Goal: Task Accomplishment & Management: Manage account settings

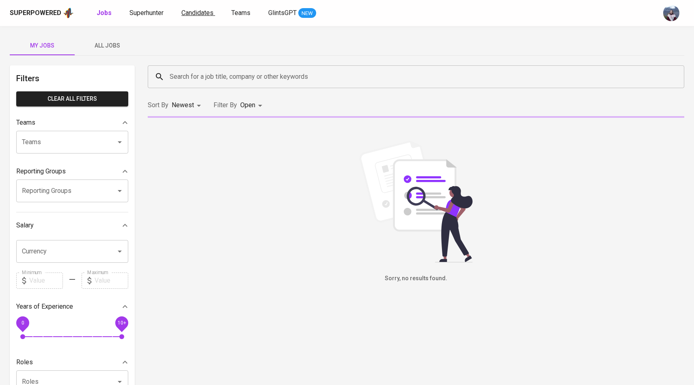
click at [209, 11] on span "Candidates" at bounding box center [197, 13] width 32 height 8
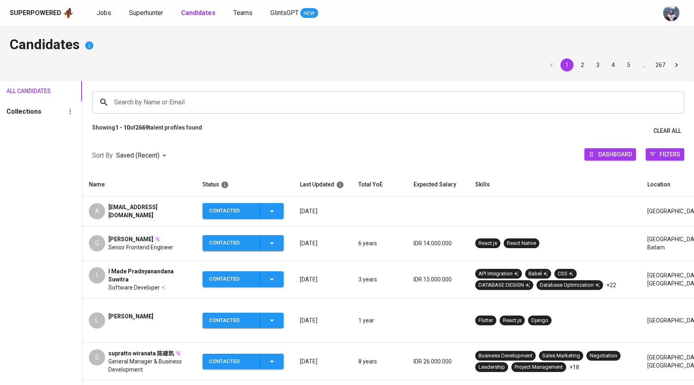
click at [97, 206] on div "A" at bounding box center [97, 211] width 16 height 16
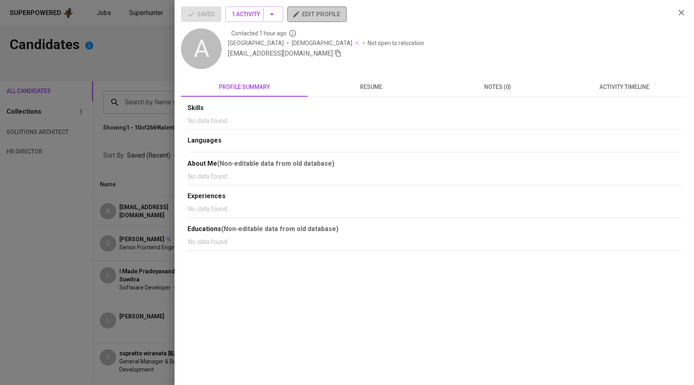
click at [329, 9] on span "edit profile" at bounding box center [317, 14] width 46 height 11
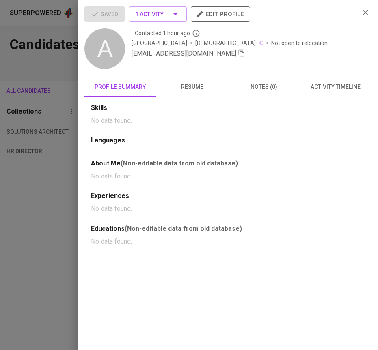
click at [45, 54] on div at bounding box center [189, 175] width 378 height 350
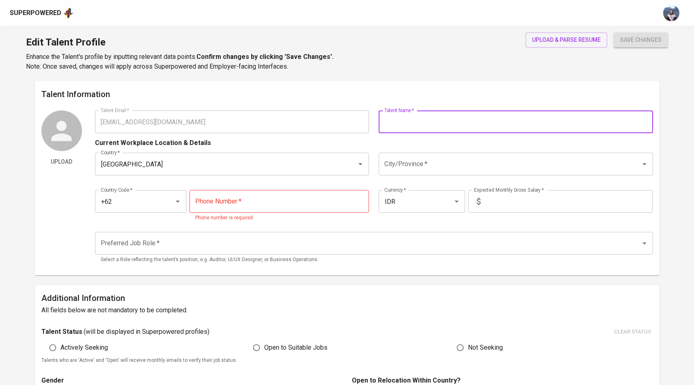
click at [397, 120] on input "text" at bounding box center [516, 121] width 274 height 23
type input "Arviansyah"
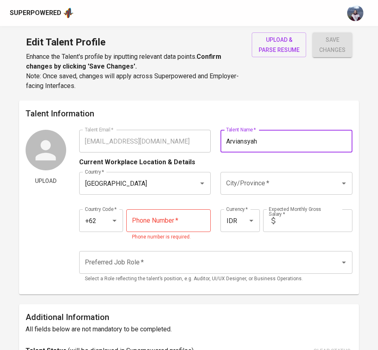
click at [149, 220] on input "tel" at bounding box center [168, 220] width 85 height 23
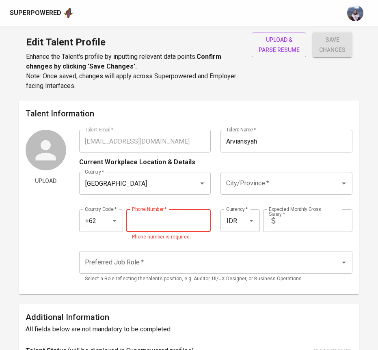
paste input "821-8225-2525"
type input "821-8225-2525"
click at [303, 225] on input "text" at bounding box center [315, 220] width 74 height 23
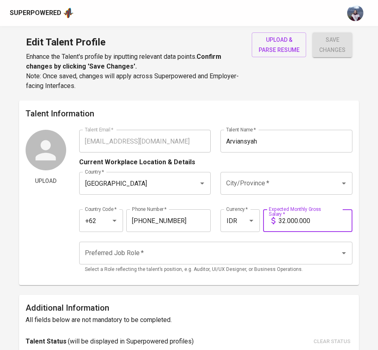
type input "32.000.000"
click at [312, 32] on button "save changes" at bounding box center [331, 44] width 39 height 25
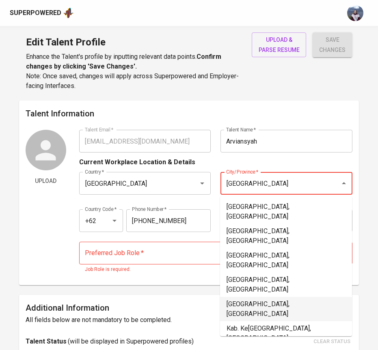
click at [283, 297] on li "[GEOGRAPHIC_DATA], [GEOGRAPHIC_DATA]" at bounding box center [286, 309] width 132 height 24
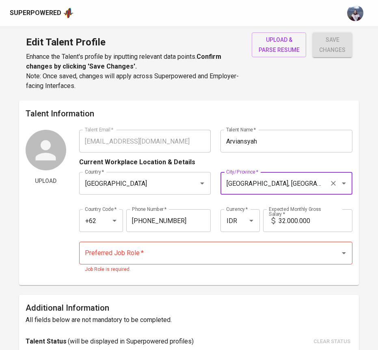
type input "[GEOGRAPHIC_DATA], [GEOGRAPHIC_DATA]"
click at [148, 253] on input "Preferred Job Role   *" at bounding box center [205, 253] width 244 height 15
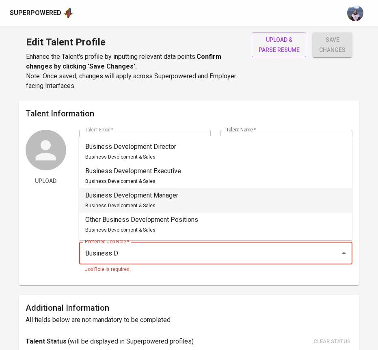
click at [184, 197] on li "Business Development Manager Business Development & Sales" at bounding box center [216, 200] width 274 height 24
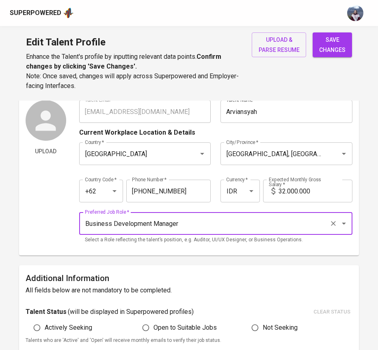
scroll to position [32, 0]
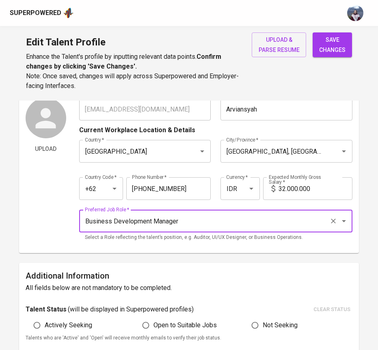
type input "Business Development Manager"
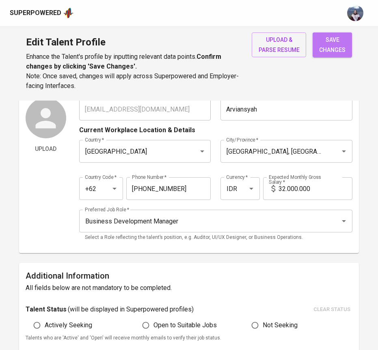
click at [341, 49] on span "save changes" at bounding box center [332, 45] width 26 height 20
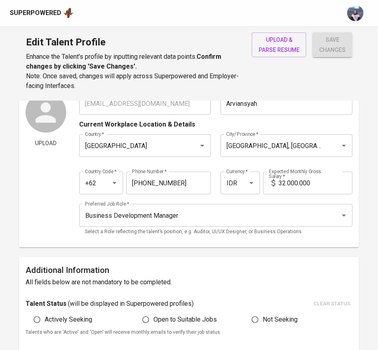
scroll to position [43, 0]
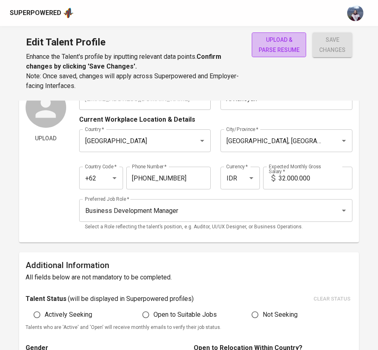
click at [283, 37] on span "upload & parse resume" at bounding box center [278, 45] width 41 height 20
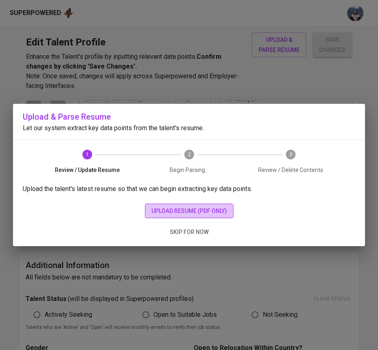
click at [181, 205] on button "upload resume (pdf only)" at bounding box center [189, 211] width 88 height 15
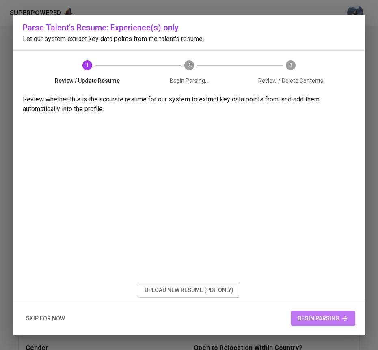
click at [330, 319] on span "begin parsing" at bounding box center [322, 319] width 51 height 10
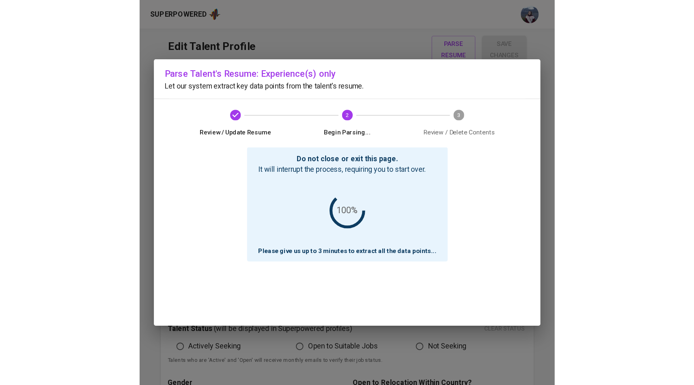
scroll to position [23, 0]
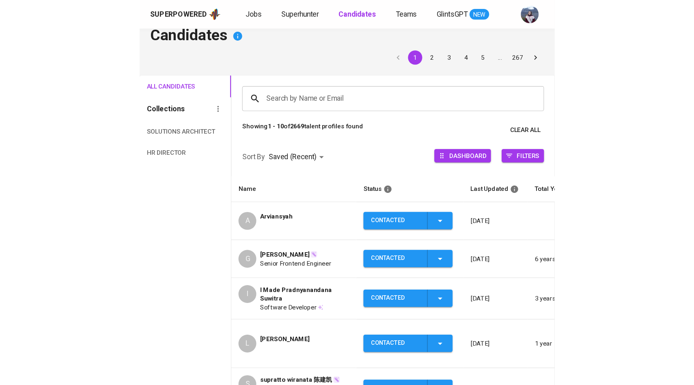
scroll to position [13, 0]
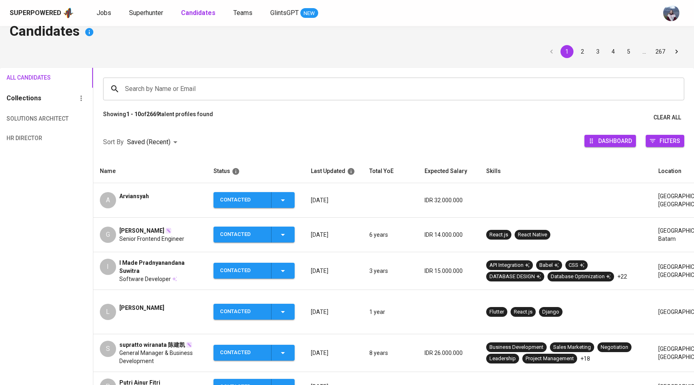
click at [213, 87] on input "Search by Name or Email" at bounding box center [395, 88] width 545 height 15
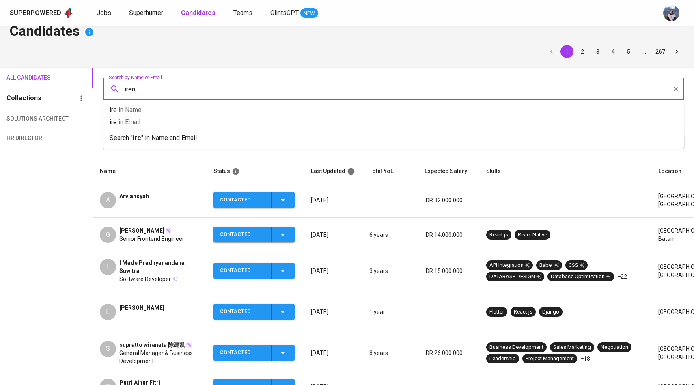
type input "[PERSON_NAME]"
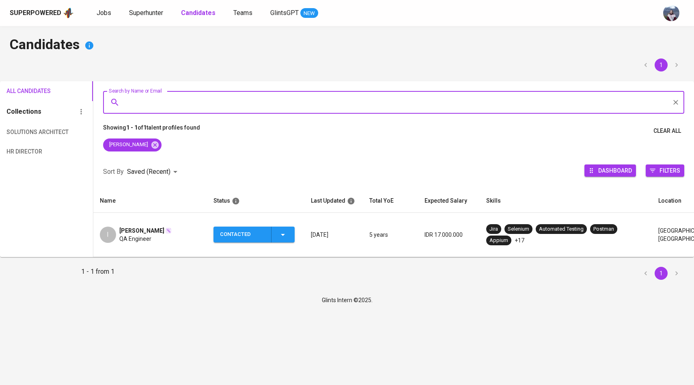
click at [119, 226] on div "I [PERSON_NAME] QA Engineer" at bounding box center [150, 234] width 101 height 16
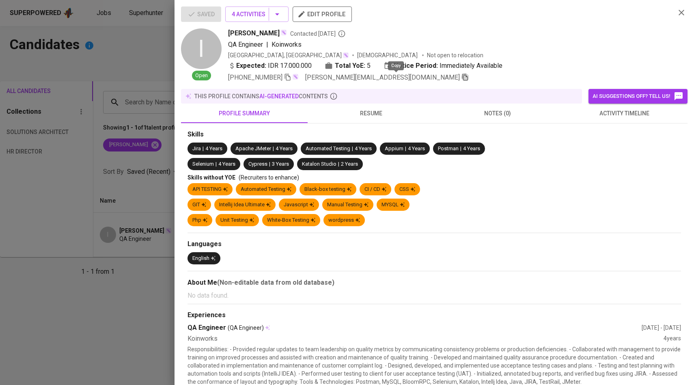
click at [377, 77] on icon "button" at bounding box center [464, 76] width 7 height 7
click at [155, 97] on div at bounding box center [347, 192] width 694 height 385
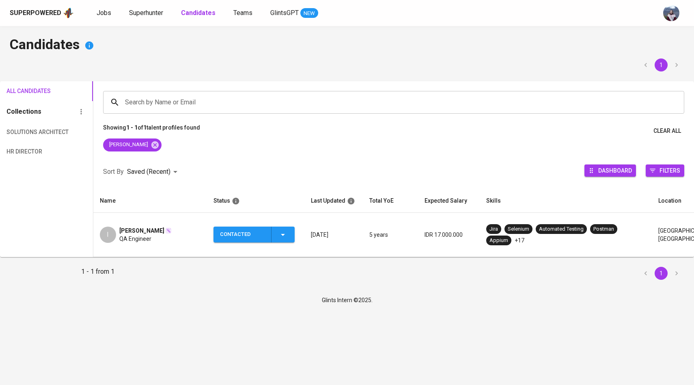
click at [115, 242] on td "I Irene SILALAHI QA Engineer" at bounding box center [150, 235] width 114 height 44
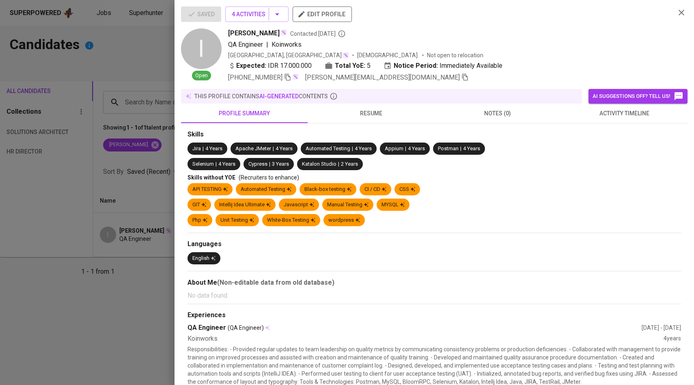
click at [377, 110] on span "activity timeline" at bounding box center [624, 113] width 117 height 10
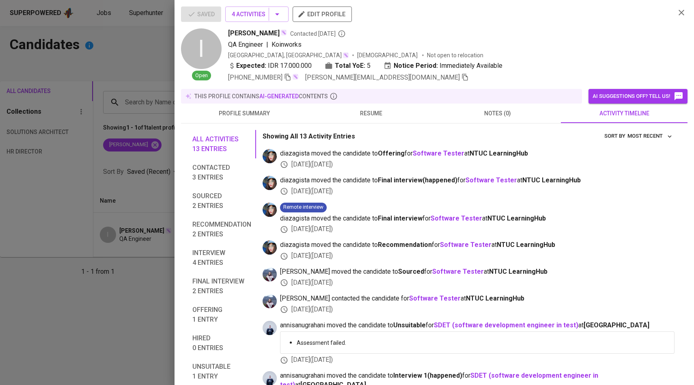
click at [149, 182] on div at bounding box center [347, 192] width 694 height 385
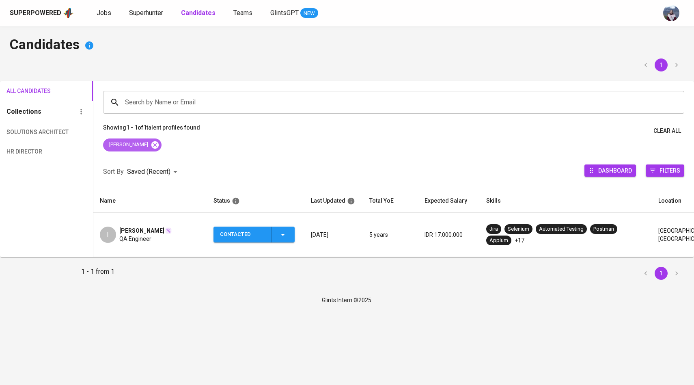
click at [151, 149] on icon at bounding box center [155, 144] width 9 height 9
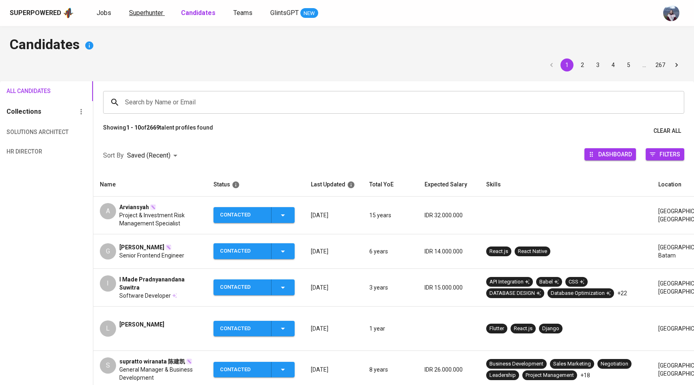
click at [138, 9] on span "Superhunter" at bounding box center [146, 13] width 34 height 8
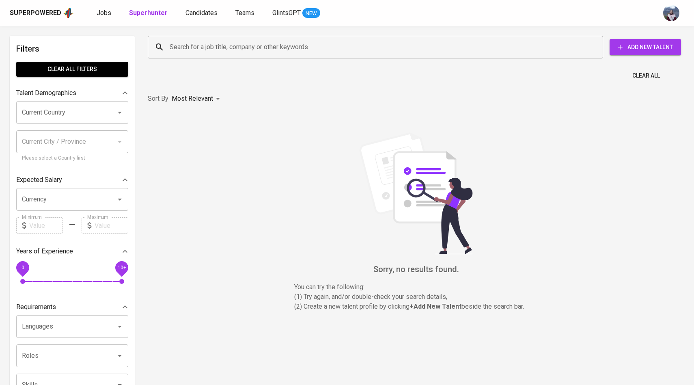
click at [176, 53] on input "Search for a job title, company or other keywords" at bounding box center [378, 46] width 420 height 15
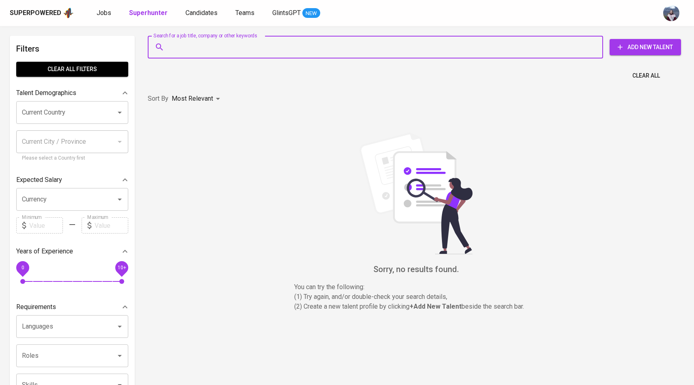
paste input "maulakbar.ma1@gmail.com"
type input "maulakbar.ma1@gmail.com"
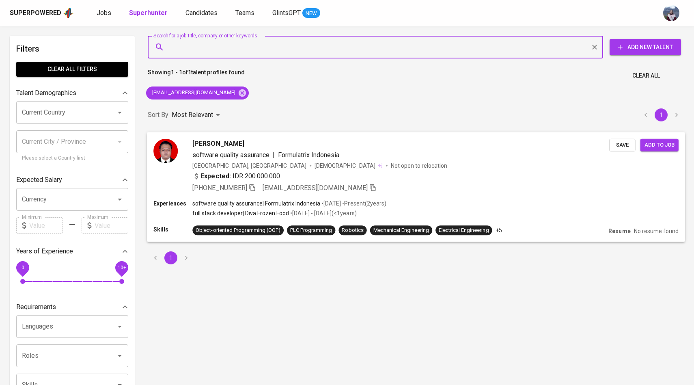
click at [165, 160] on img at bounding box center [165, 150] width 24 height 24
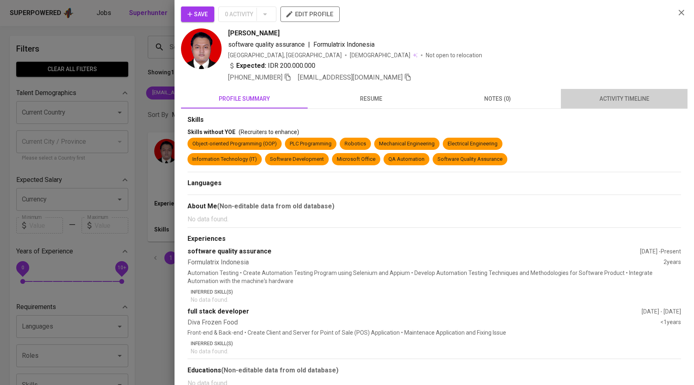
click at [377, 105] on button "activity timeline" at bounding box center [624, 98] width 127 height 19
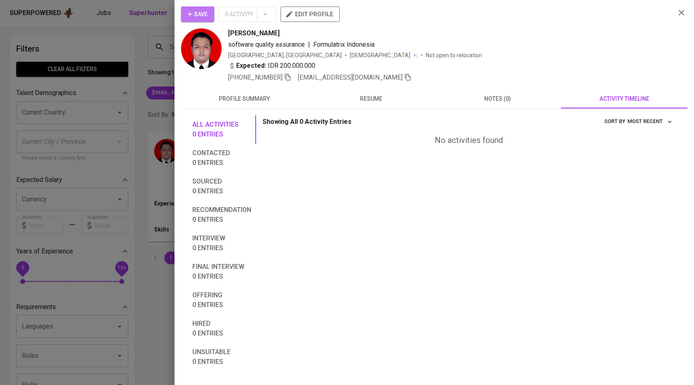
click at [181, 9] on button "Save" at bounding box center [197, 13] width 33 height 15
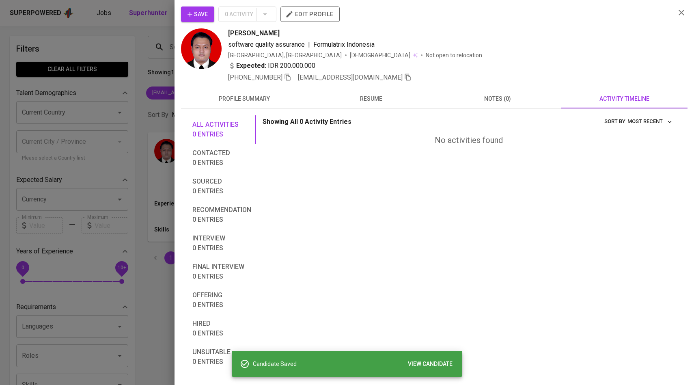
click at [119, 95] on div at bounding box center [347, 192] width 694 height 385
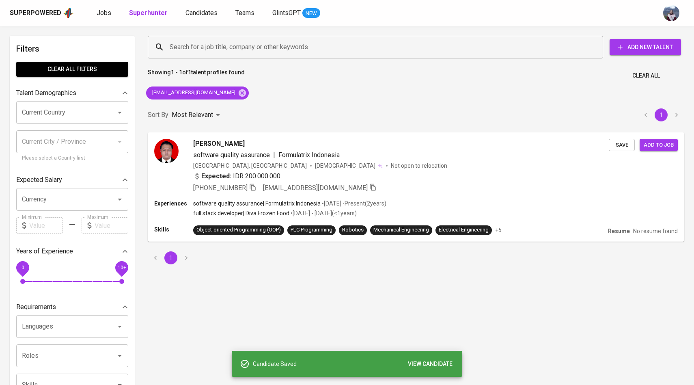
click at [202, 21] on div "Superpowered Jobs Superhunter Candidates Teams GlintsGPT NEW" at bounding box center [347, 13] width 694 height 26
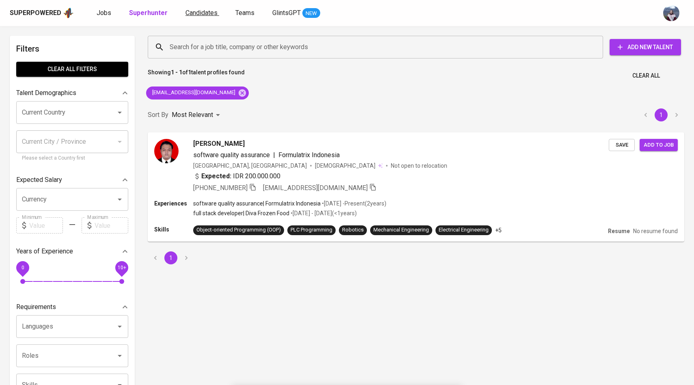
click at [203, 18] on link "Candidates" at bounding box center [202, 13] width 34 height 10
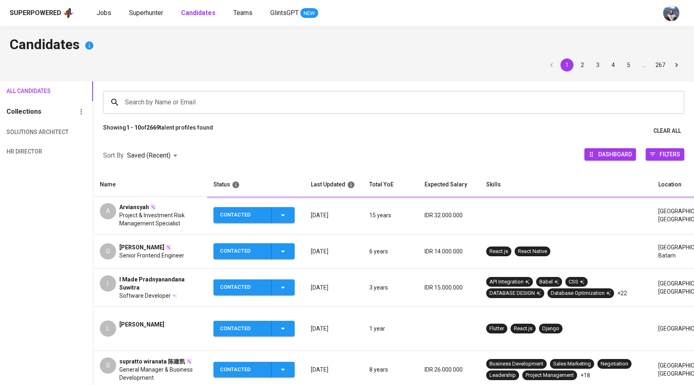
scroll to position [39, 0]
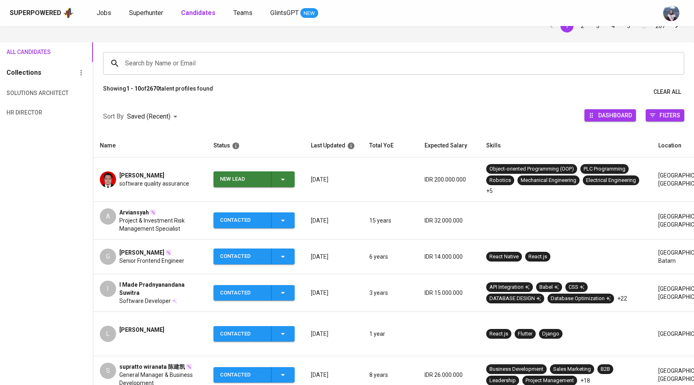
click at [292, 176] on button "New Lead" at bounding box center [253, 179] width 81 height 16
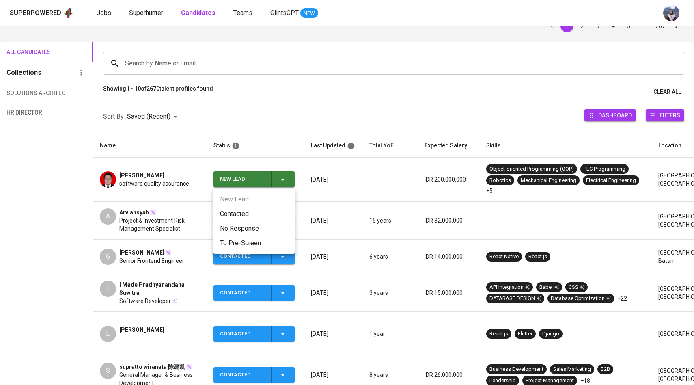
click at [235, 217] on li "Contacted" at bounding box center [253, 214] width 81 height 15
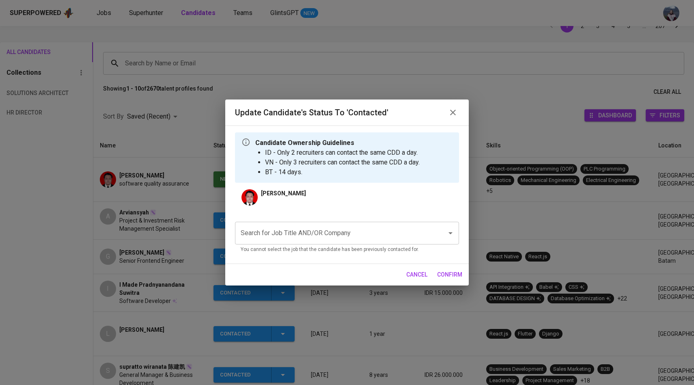
click at [288, 231] on input "Search for Job Title AND/OR Company" at bounding box center [336, 232] width 194 height 15
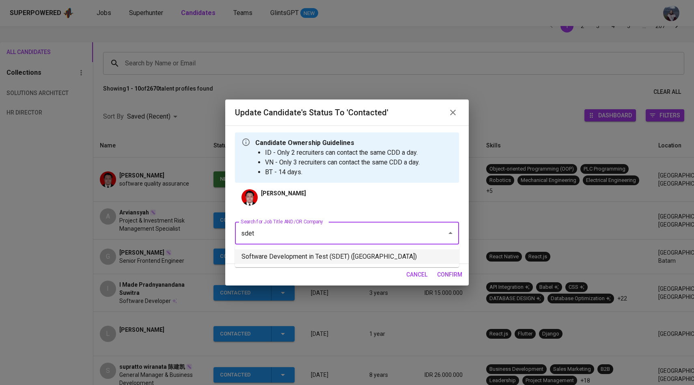
click at [325, 255] on li "Software Development in Test (SDET) (National University of Singapore)" at bounding box center [347, 256] width 224 height 15
type input "sdet"
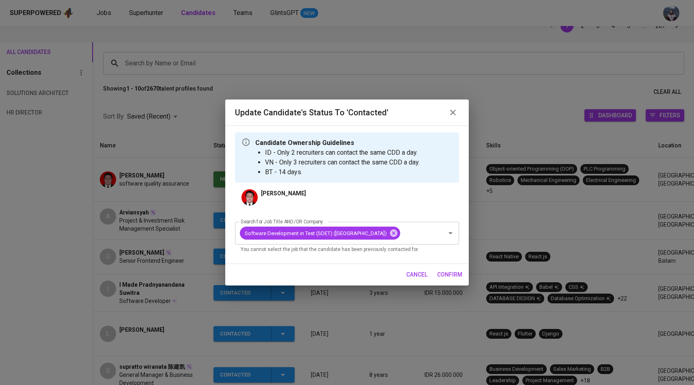
click at [377, 280] on span "confirm" at bounding box center [449, 274] width 25 height 10
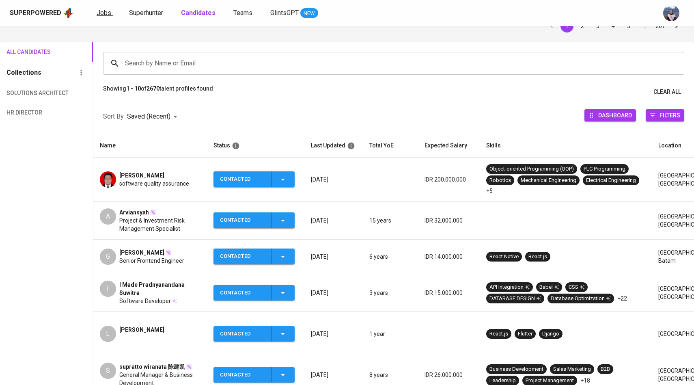
click at [97, 8] on link "Jobs" at bounding box center [105, 13] width 16 height 10
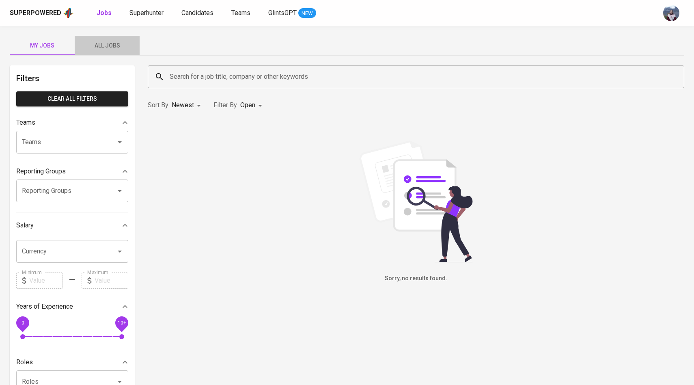
click at [116, 52] on button "All Jobs" at bounding box center [107, 45] width 65 height 19
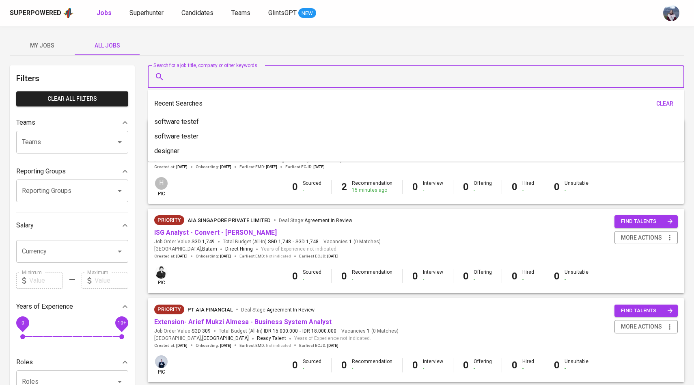
click at [228, 78] on input "Search for a job title, company or other keywords" at bounding box center [418, 76] width 501 height 15
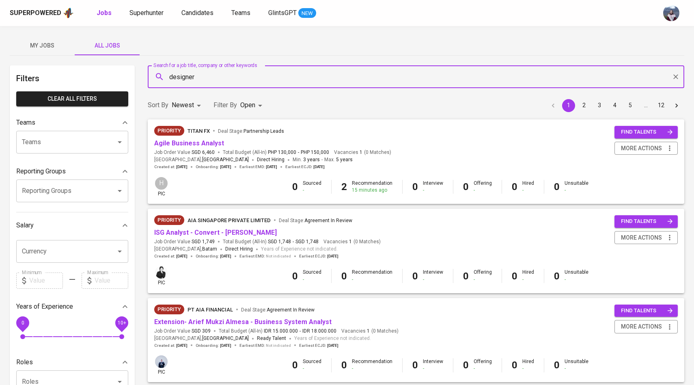
type input "designer"
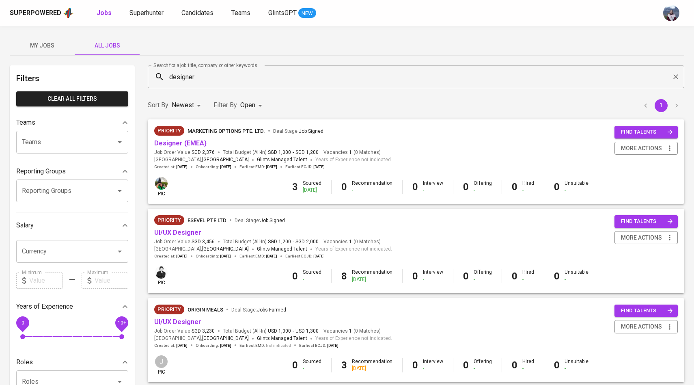
click at [191, 139] on span "Designer (EMEA)" at bounding box center [180, 143] width 52 height 9
click at [192, 141] on link "Designer (EMEA)" at bounding box center [180, 143] width 52 height 8
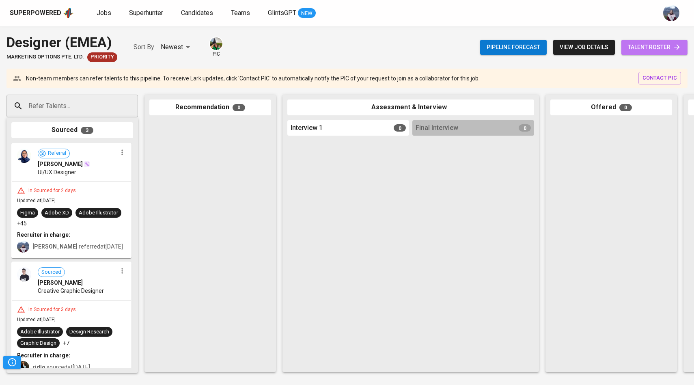
click at [377, 52] on link "talent roster" at bounding box center [654, 47] width 66 height 15
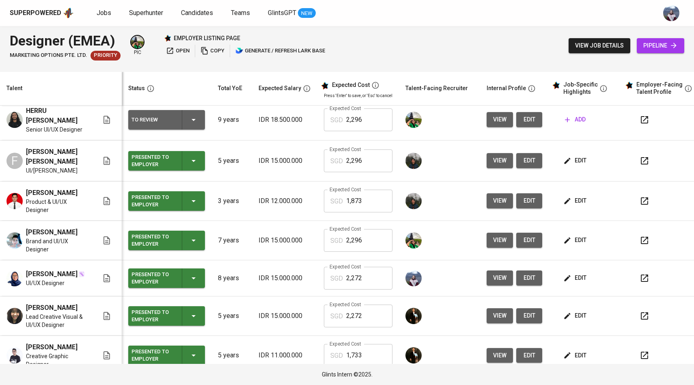
scroll to position [41, 0]
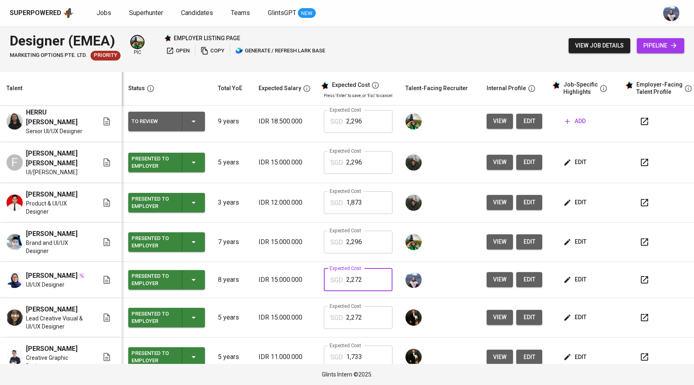
drag, startPoint x: 368, startPoint y: 285, endPoint x: 328, endPoint y: 285, distance: 40.6
click at [328, 285] on div "SGD 2,272 Expected Cost" at bounding box center [358, 279] width 69 height 23
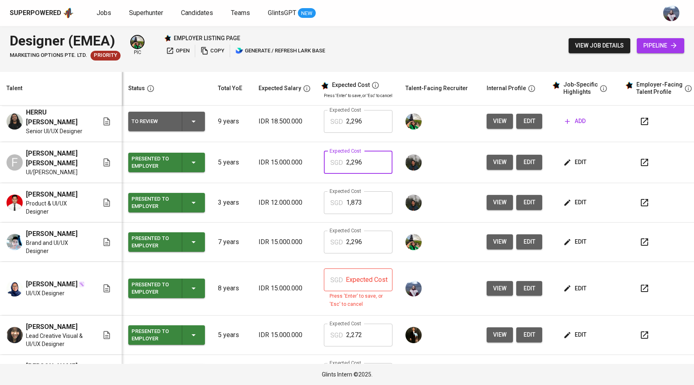
drag, startPoint x: 367, startPoint y: 157, endPoint x: 335, endPoint y: 156, distance: 31.7
click at [335, 156] on div "SGD 2,296 Expected Cost" at bounding box center [358, 162] width 69 height 23
click at [346, 282] on input "text" at bounding box center [369, 279] width 46 height 23
paste input "2,296"
type input "2,296"
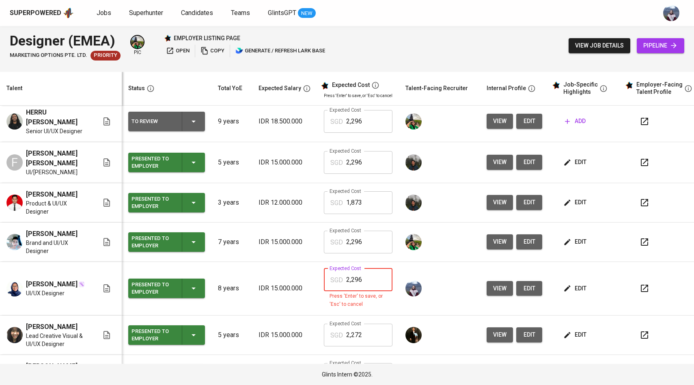
click at [377, 257] on td "edit" at bounding box center [585, 241] width 73 height 39
click at [377, 247] on span "edit" at bounding box center [576, 242] width 22 height 10
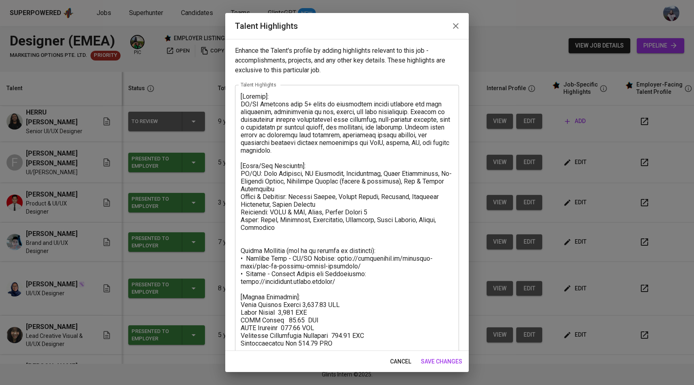
scroll to position [18, 0]
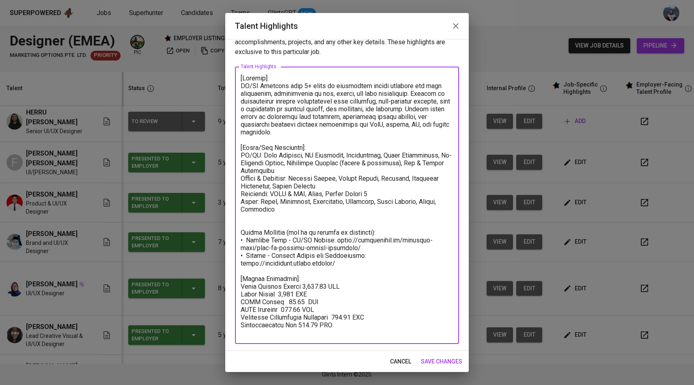
drag, startPoint x: 331, startPoint y: 330, endPoint x: 239, endPoint y: 274, distance: 107.5
click at [239, 274] on div "x Talent Highlights" at bounding box center [347, 205] width 224 height 277
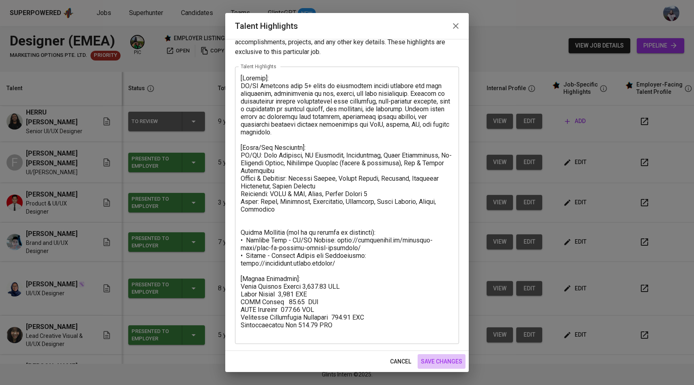
click at [377, 350] on span "save changes" at bounding box center [441, 361] width 41 height 10
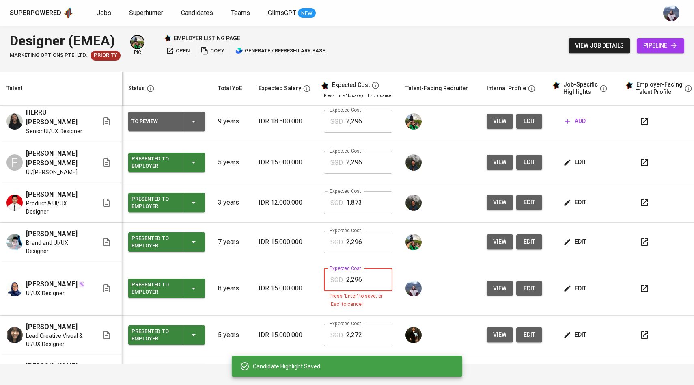
click at [371, 282] on input "2,296" at bounding box center [369, 279] width 46 height 23
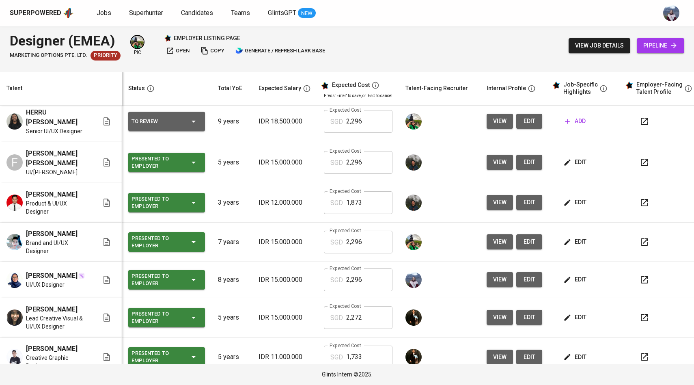
click at [377, 287] on button "edit" at bounding box center [576, 279] width 28 height 15
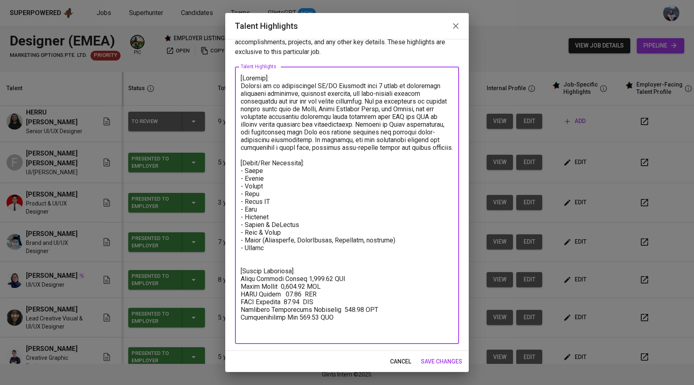
drag, startPoint x: 334, startPoint y: 323, endPoint x: 238, endPoint y: 280, distance: 106.1
click at [238, 280] on div "x Talent Highlights" at bounding box center [347, 205] width 224 height 277
paste textarea "95.29 SGD Basic Salary 1,690 SGD BPJS Health 60.00 SGD BPJS Manpower 105.46 SGD…"
type textarea "[Summary]: Adlinda is an accomplished UI/UX Designer with 6 years of experience…"
click at [377, 350] on span "save changes" at bounding box center [441, 361] width 41 height 10
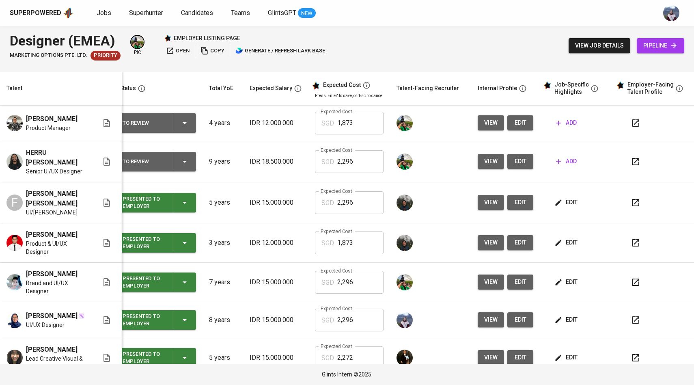
scroll to position [0, 13]
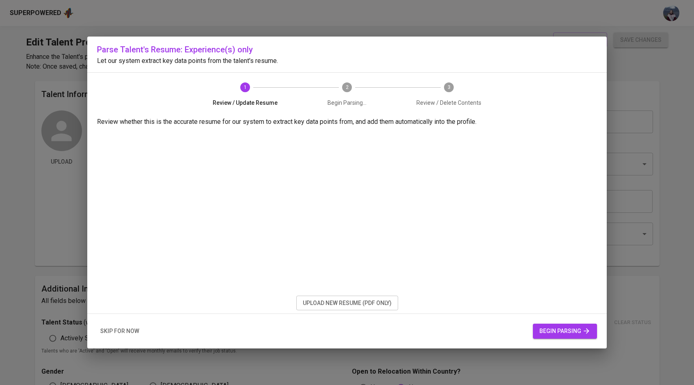
click at [567, 335] on span "begin parsing" at bounding box center [564, 331] width 51 height 10
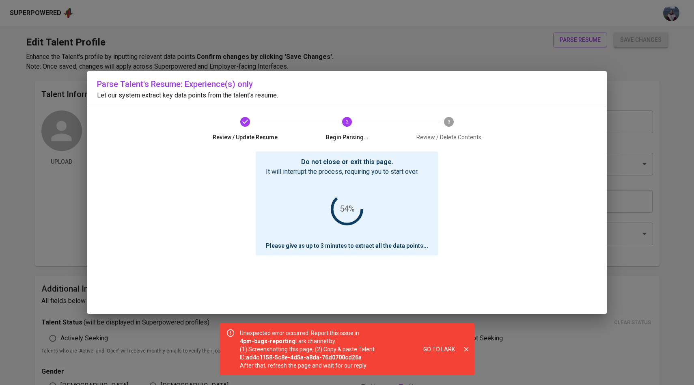
click at [470, 345] on div "Go to Lark" at bounding box center [443, 348] width 58 height 47
click at [467, 348] on icon "close" at bounding box center [466, 349] width 4 height 4
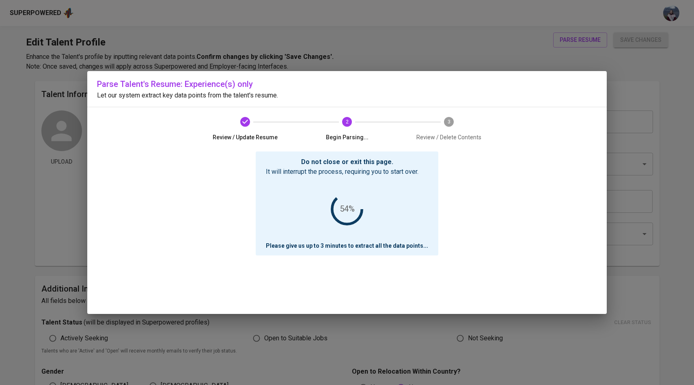
click at [257, 66] on div "Parse Talent's Resume: Experience(s) only Let our system extract key data point…" at bounding box center [347, 192] width 694 height 385
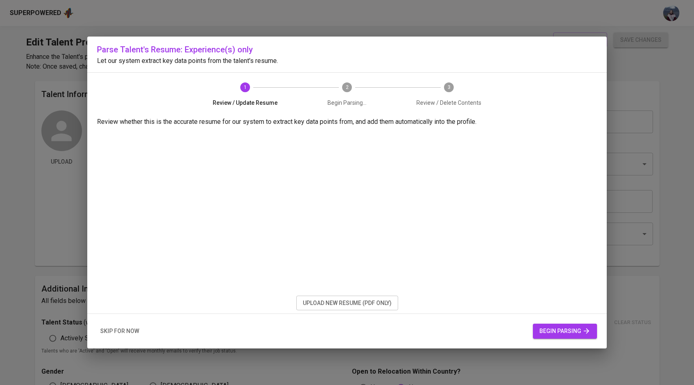
click at [113, 331] on span "skip for now" at bounding box center [119, 331] width 39 height 10
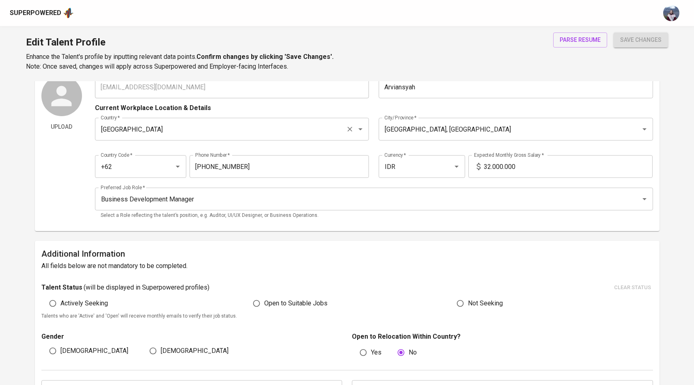
scroll to position [36, 0]
click at [594, 41] on span "parse resume" at bounding box center [580, 40] width 41 height 10
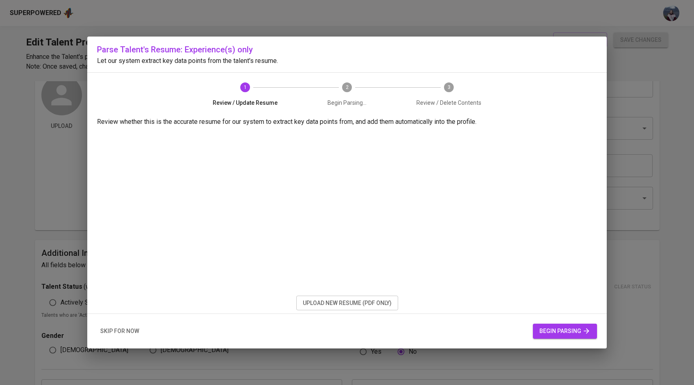
click at [561, 336] on button "begin parsing" at bounding box center [565, 330] width 64 height 15
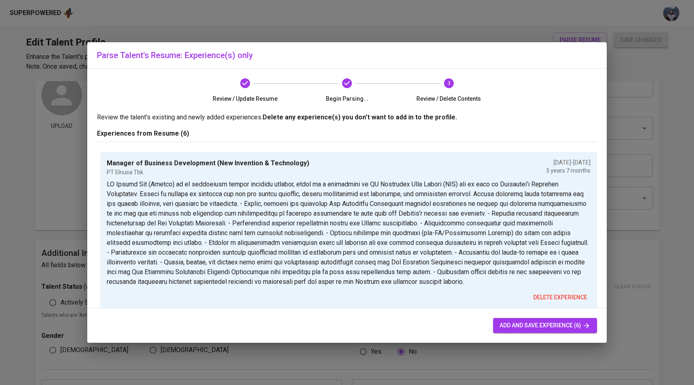
scroll to position [248, 0]
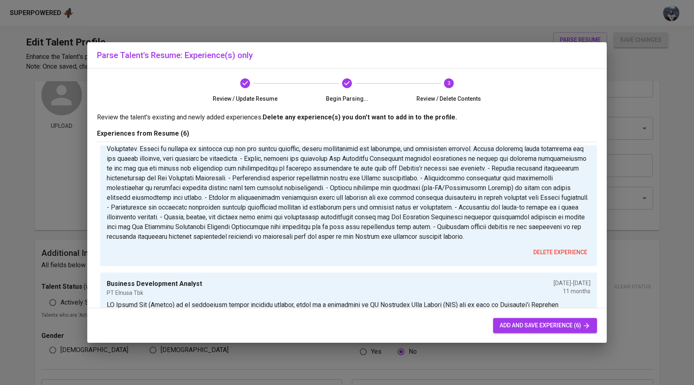
click at [528, 328] on span "add and save experience (6)" at bounding box center [545, 325] width 91 height 10
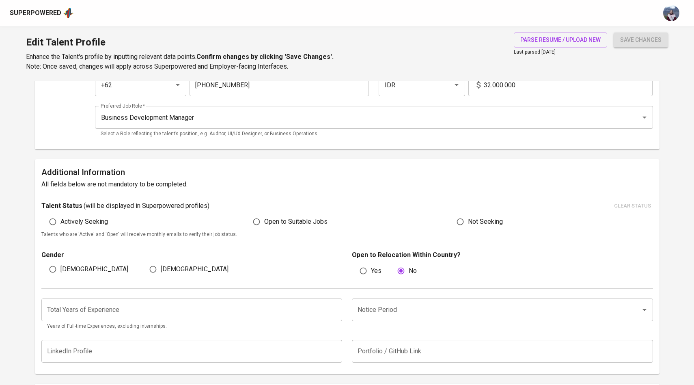
scroll to position [0, 0]
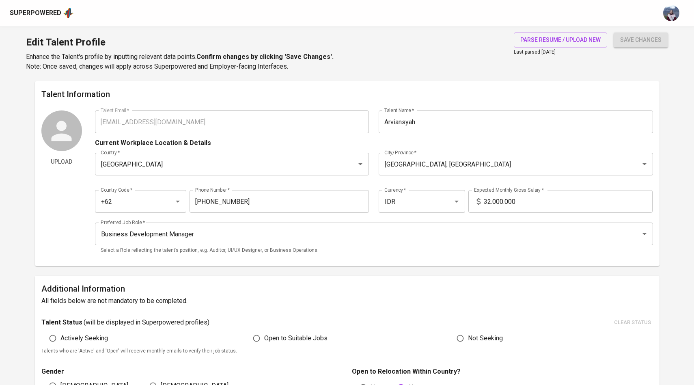
click at [619, 39] on button "save changes" at bounding box center [641, 39] width 54 height 15
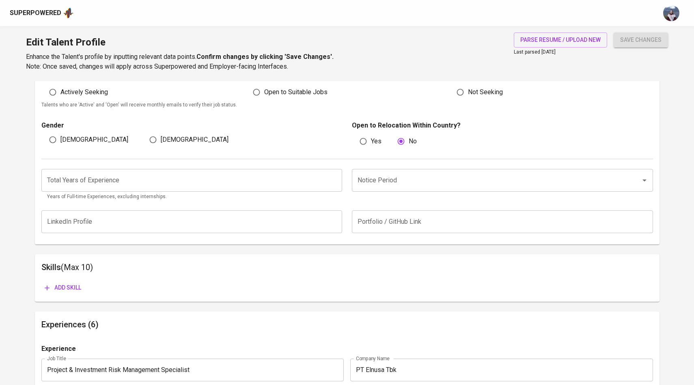
scroll to position [250, 0]
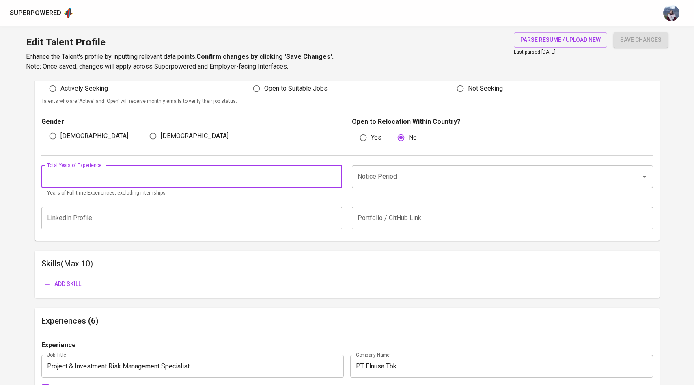
click at [310, 185] on input "number" at bounding box center [191, 176] width 301 height 23
type input "15"
click at [424, 169] on input "Notice Period" at bounding box center [491, 176] width 271 height 15
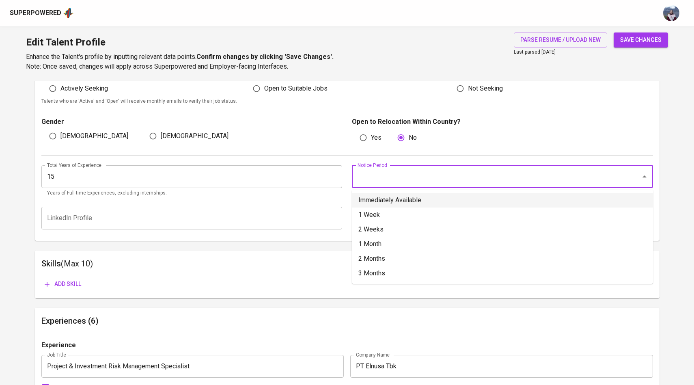
click at [426, 198] on li "Immediately Available" at bounding box center [502, 200] width 301 height 15
type input "Immediately Available"
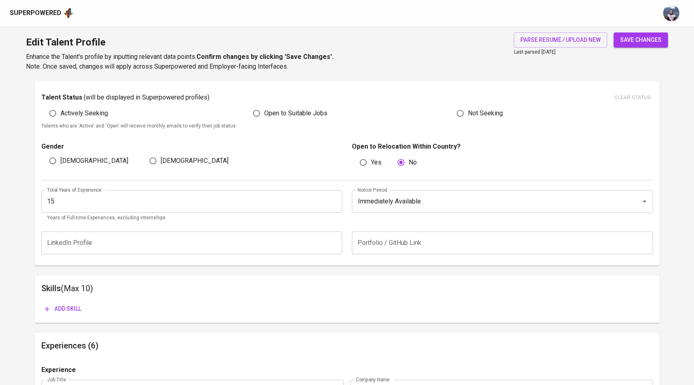
scroll to position [206, 0]
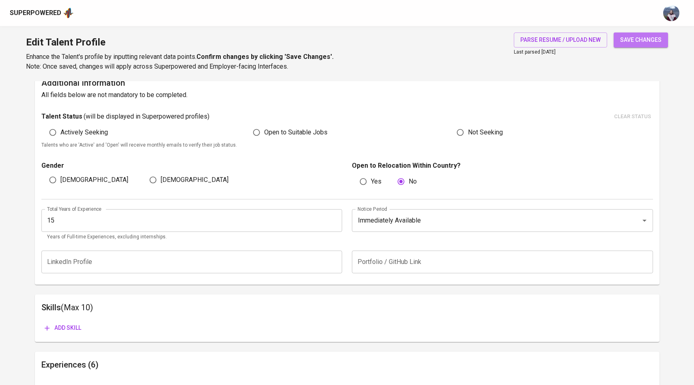
click at [636, 43] on span "save changes" at bounding box center [640, 40] width 41 height 10
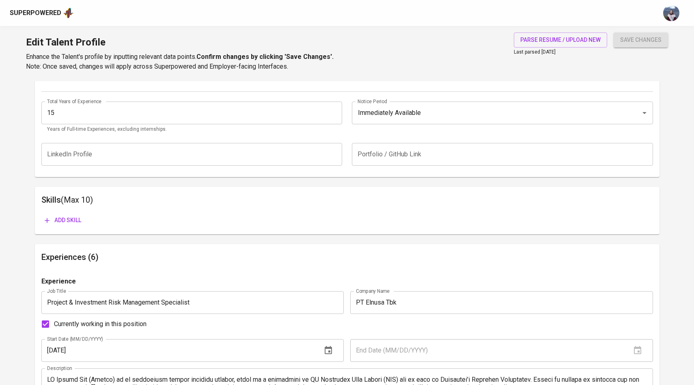
scroll to position [318, 0]
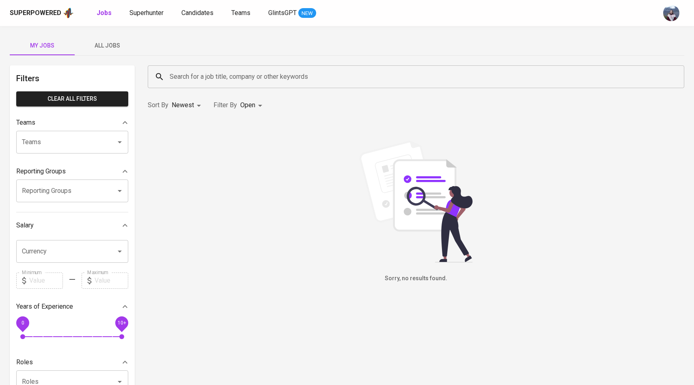
click at [107, 43] on span "All Jobs" at bounding box center [107, 46] width 55 height 10
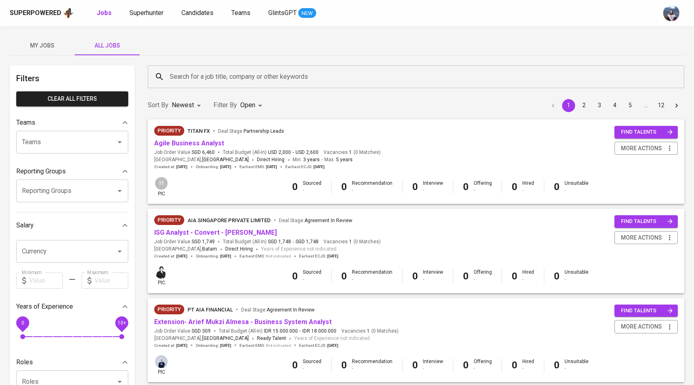
click at [190, 69] on input "Search for a job title, company or other keywords" at bounding box center [418, 76] width 501 height 15
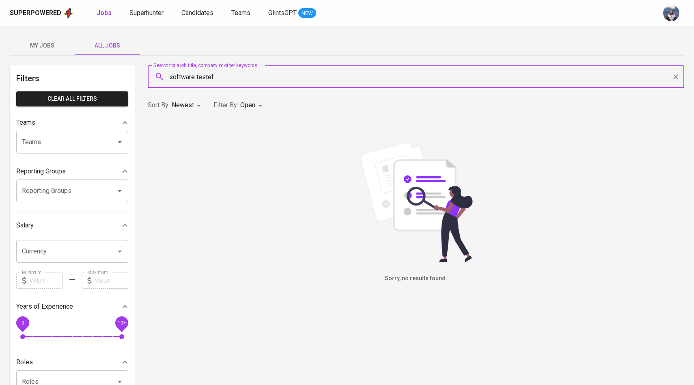
click at [191, 78] on input "software testef" at bounding box center [418, 76] width 501 height 15
click at [222, 78] on input "software testef" at bounding box center [418, 76] width 501 height 15
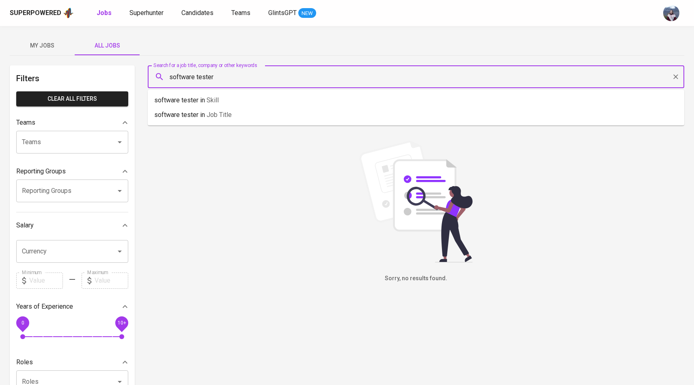
type input "software tester"
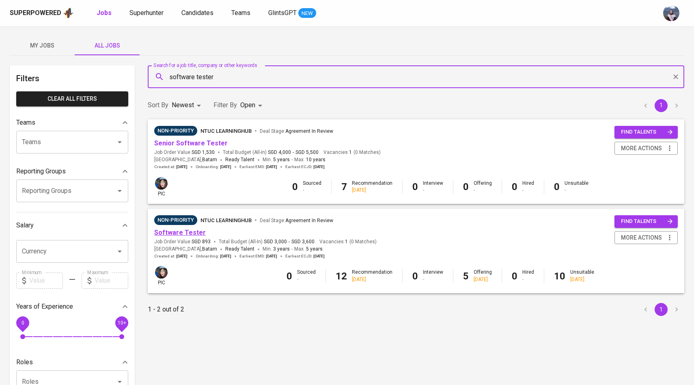
click at [188, 232] on link "Software Tester" at bounding box center [180, 232] width 52 height 8
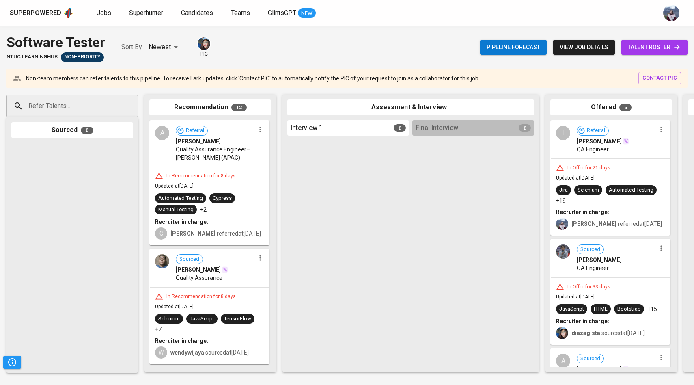
click at [644, 47] on span "talent roster" at bounding box center [654, 47] width 53 height 10
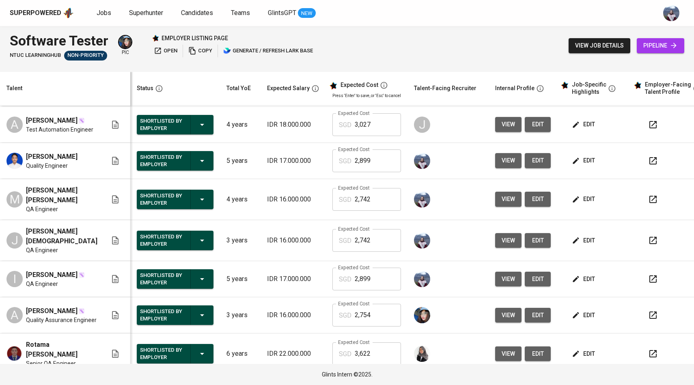
scroll to position [325, 0]
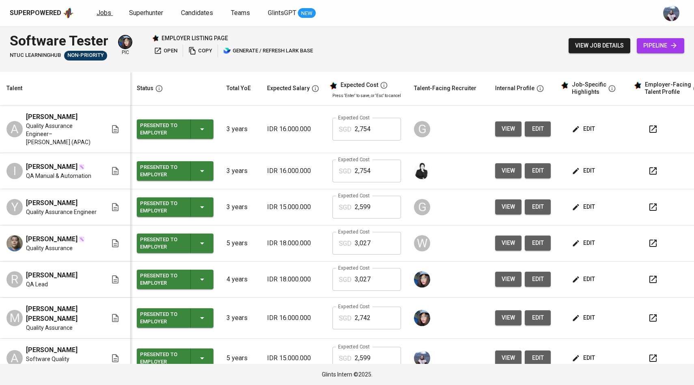
click at [107, 17] on link "Jobs" at bounding box center [105, 13] width 16 height 10
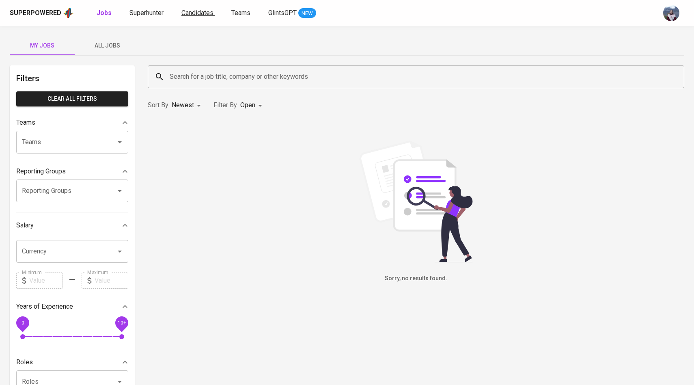
click at [186, 14] on span "Candidates" at bounding box center [197, 13] width 32 height 8
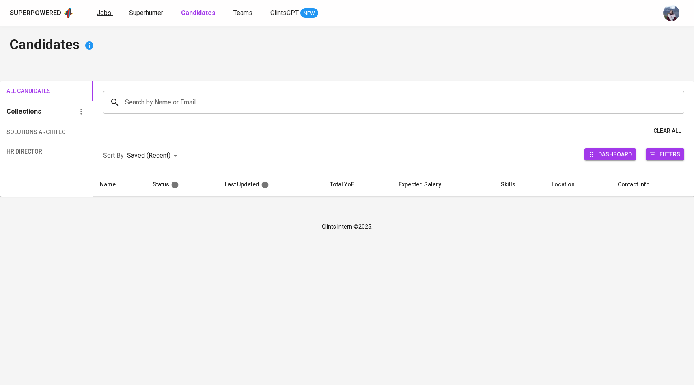
click at [104, 15] on span "Jobs" at bounding box center [104, 13] width 15 height 8
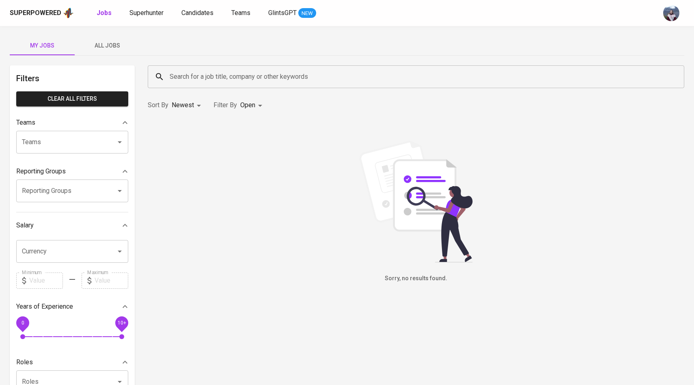
drag, startPoint x: 110, startPoint y: 41, endPoint x: 175, endPoint y: 76, distance: 73.9
click at [110, 41] on span "All Jobs" at bounding box center [107, 46] width 55 height 10
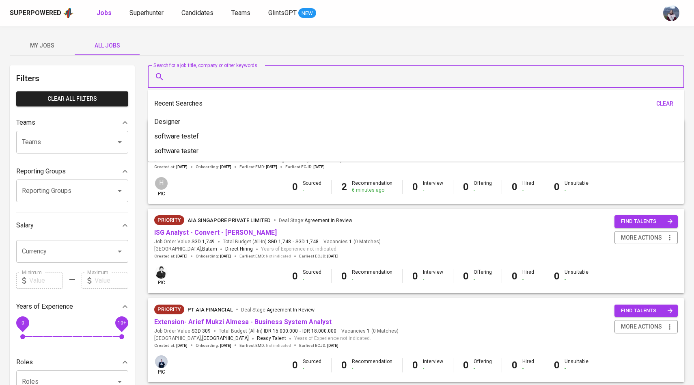
click at [190, 81] on input "Search for a job title, company or other keywords" at bounding box center [418, 76] width 501 height 15
type input "m"
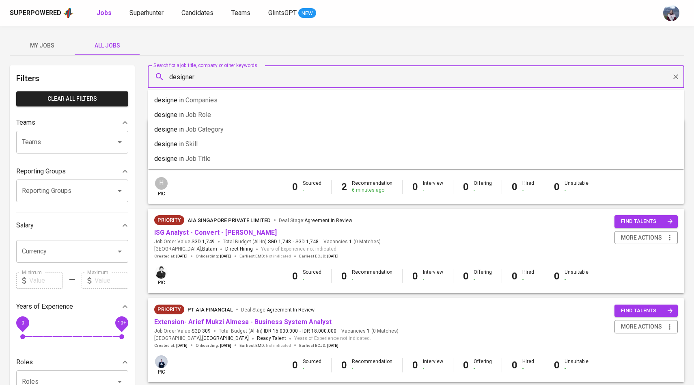
type input "designer"
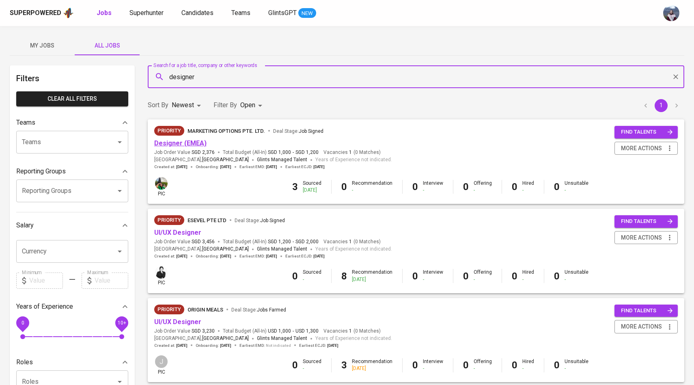
click at [181, 146] on link "Designer (EMEA)" at bounding box center [180, 143] width 52 height 8
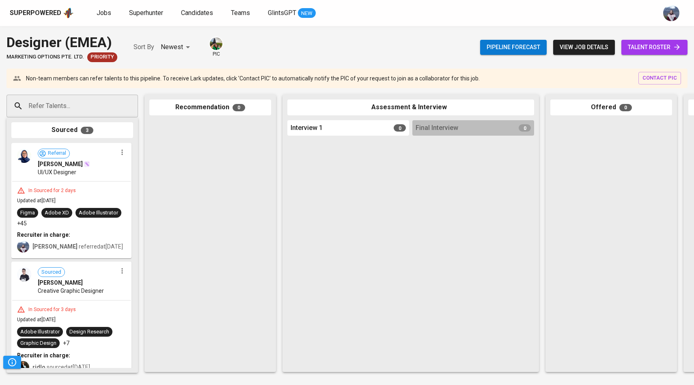
click at [658, 42] on link "talent roster" at bounding box center [654, 47] width 66 height 15
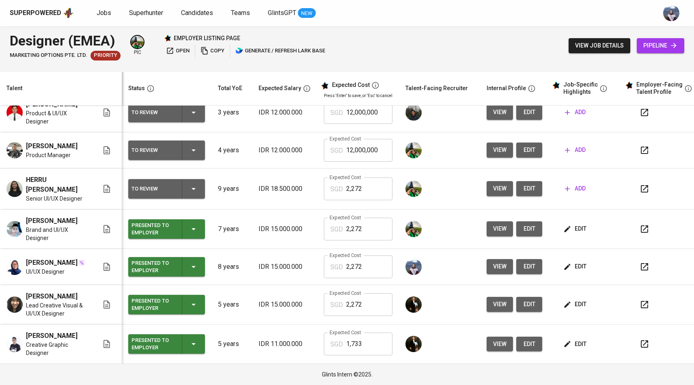
scroll to position [73, 0]
click at [381, 228] on td "Expected Cost SGD 2,272 Expected Cost" at bounding box center [358, 228] width 82 height 39
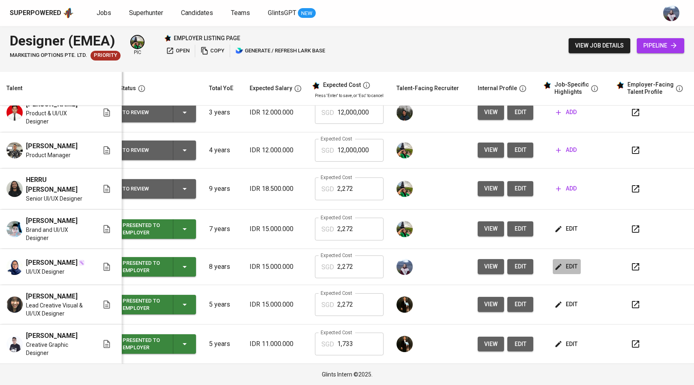
click at [553, 259] on button "edit" at bounding box center [567, 266] width 28 height 15
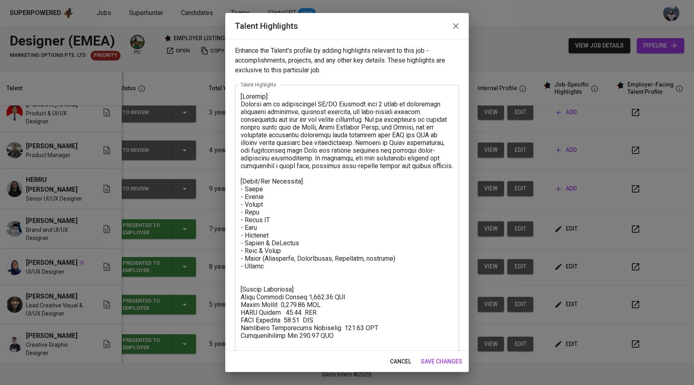
scroll to position [18, 0]
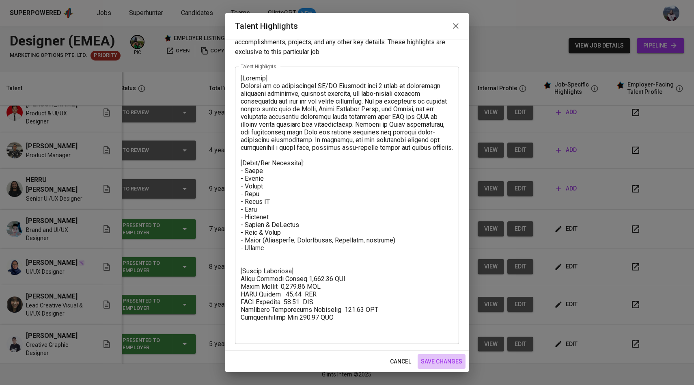
click at [447, 363] on span "save changes" at bounding box center [441, 361] width 41 height 10
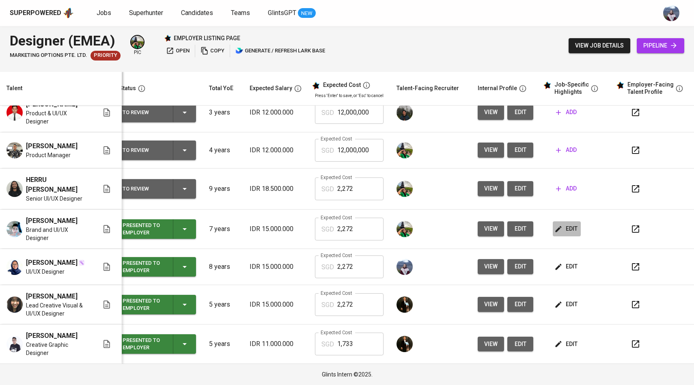
click at [564, 224] on span "edit" at bounding box center [567, 229] width 22 height 10
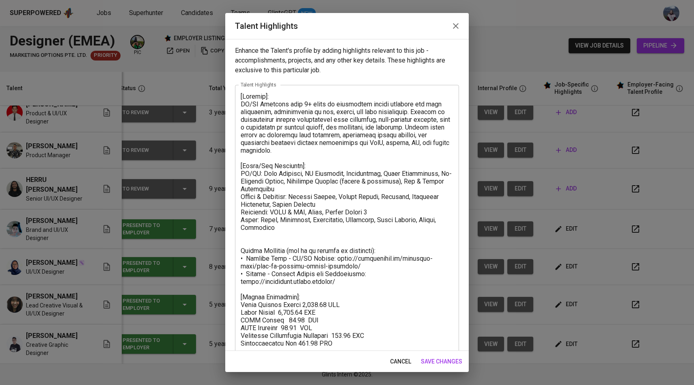
scroll to position [16, 0]
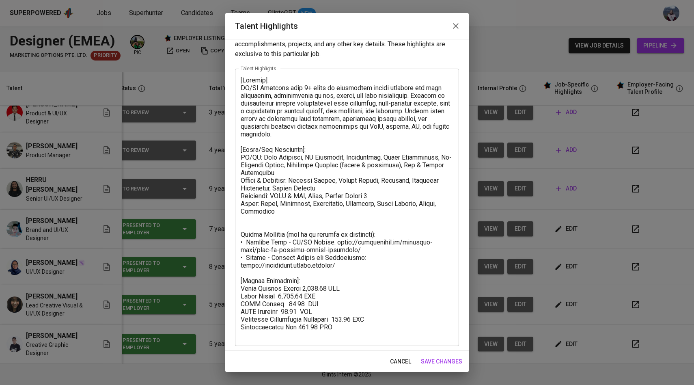
click at [434, 361] on span "save changes" at bounding box center [441, 361] width 41 height 10
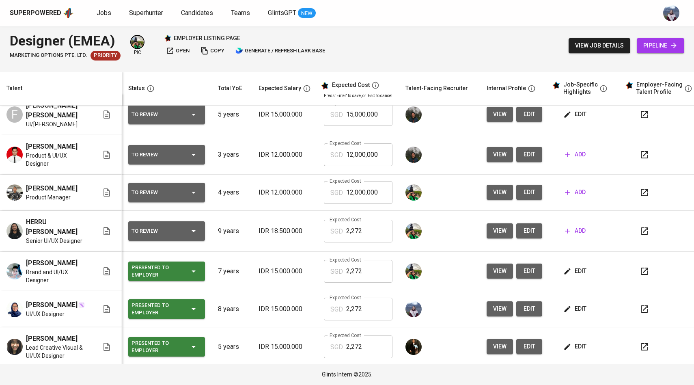
scroll to position [0, 0]
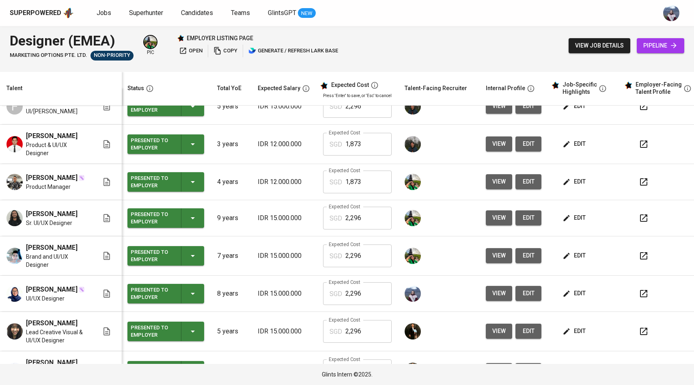
scroll to position [0, 1]
